Goal: Task Accomplishment & Management: Manage account settings

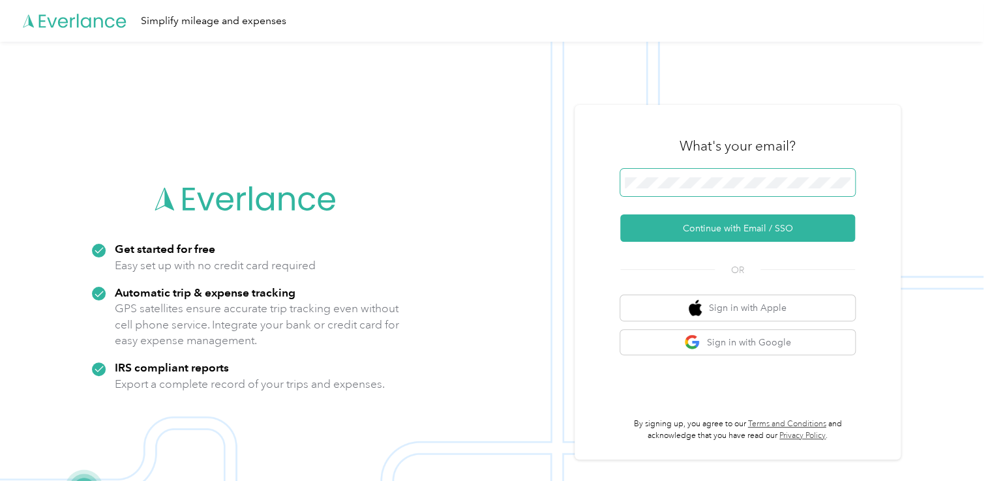
click at [663, 189] on span at bounding box center [737, 182] width 235 height 27
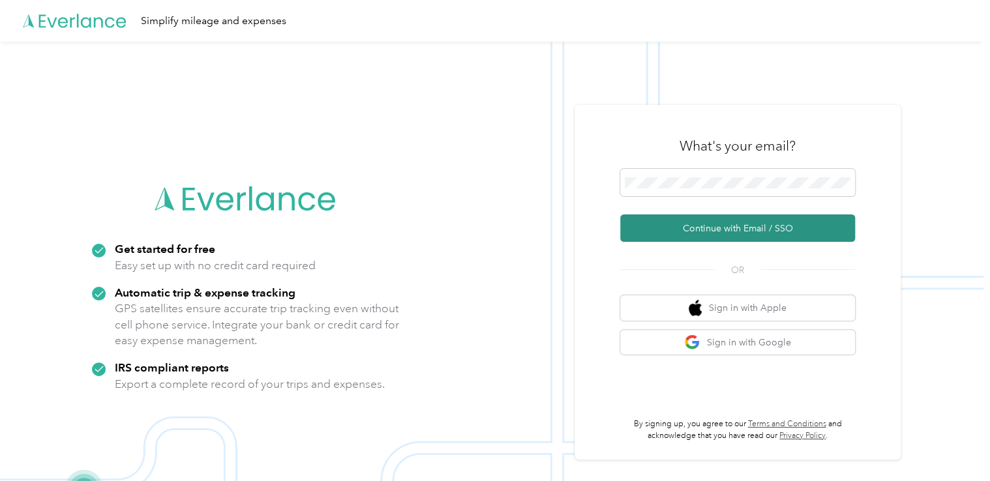
click at [644, 228] on button "Continue with Email / SSO" at bounding box center [737, 228] width 235 height 27
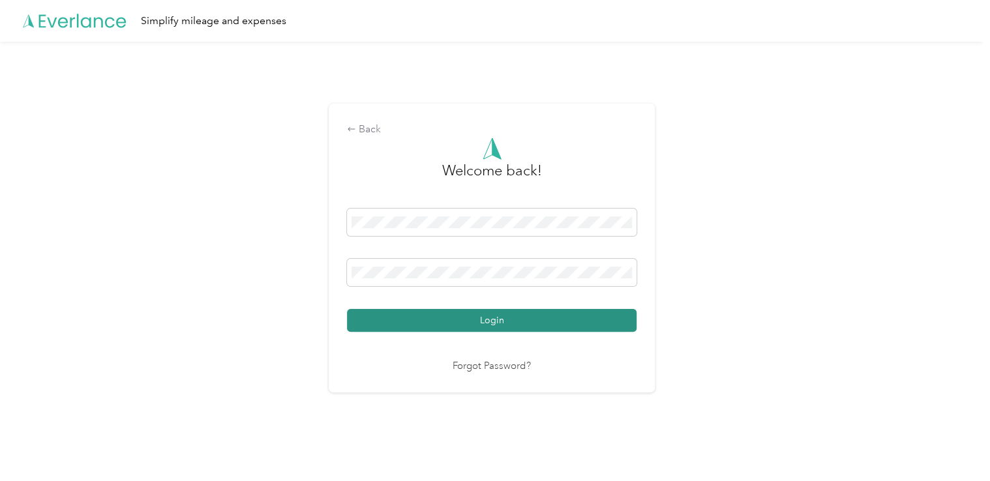
click at [429, 320] on button "Login" at bounding box center [492, 320] width 290 height 23
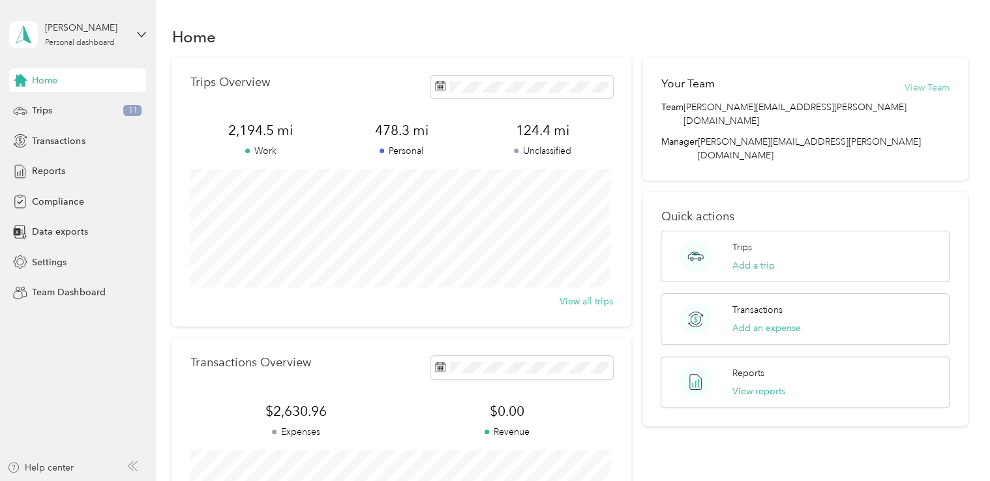
click at [924, 89] on button "View Team" at bounding box center [927, 88] width 45 height 14
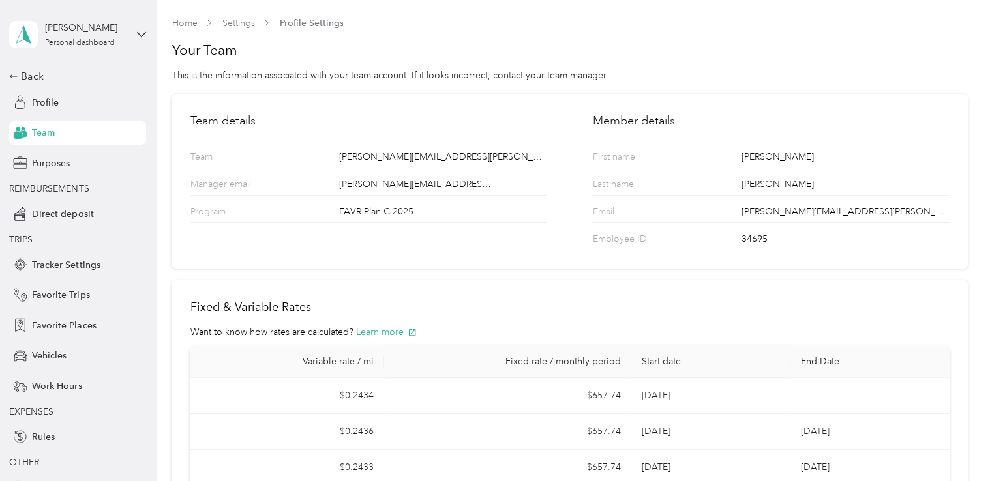
click at [39, 132] on span "Team" at bounding box center [43, 133] width 23 height 14
